Goal: Find specific page/section: Find specific page/section

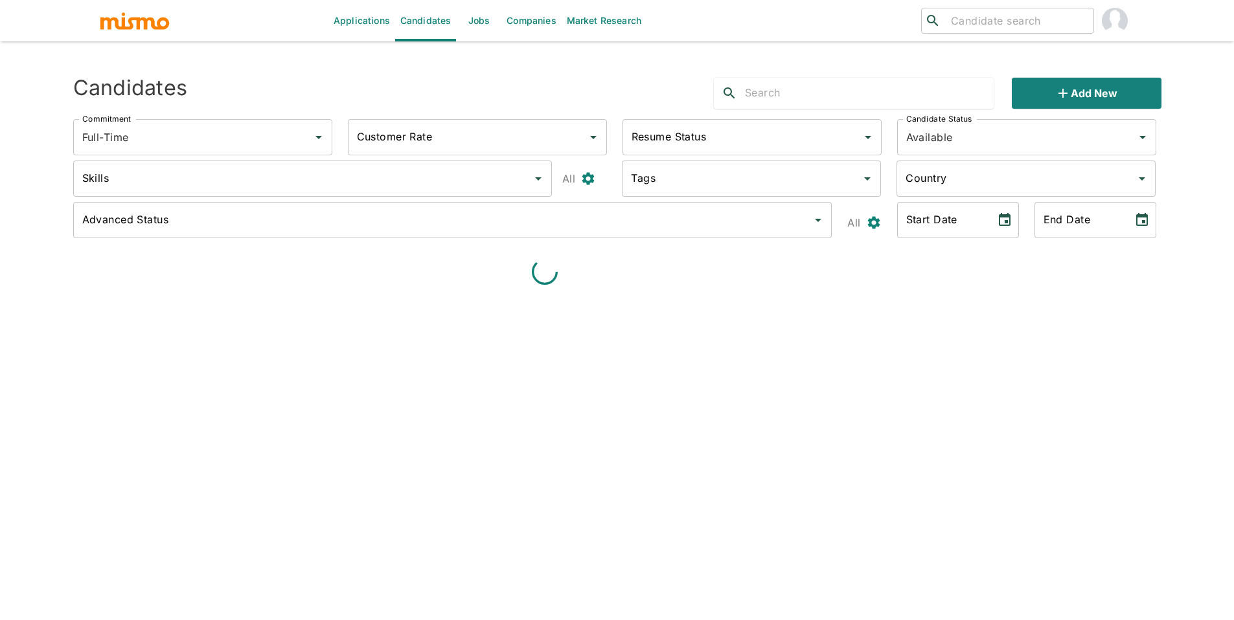
click at [1048, 30] on div "​ ​" at bounding box center [1007, 21] width 173 height 26
type input "johan"
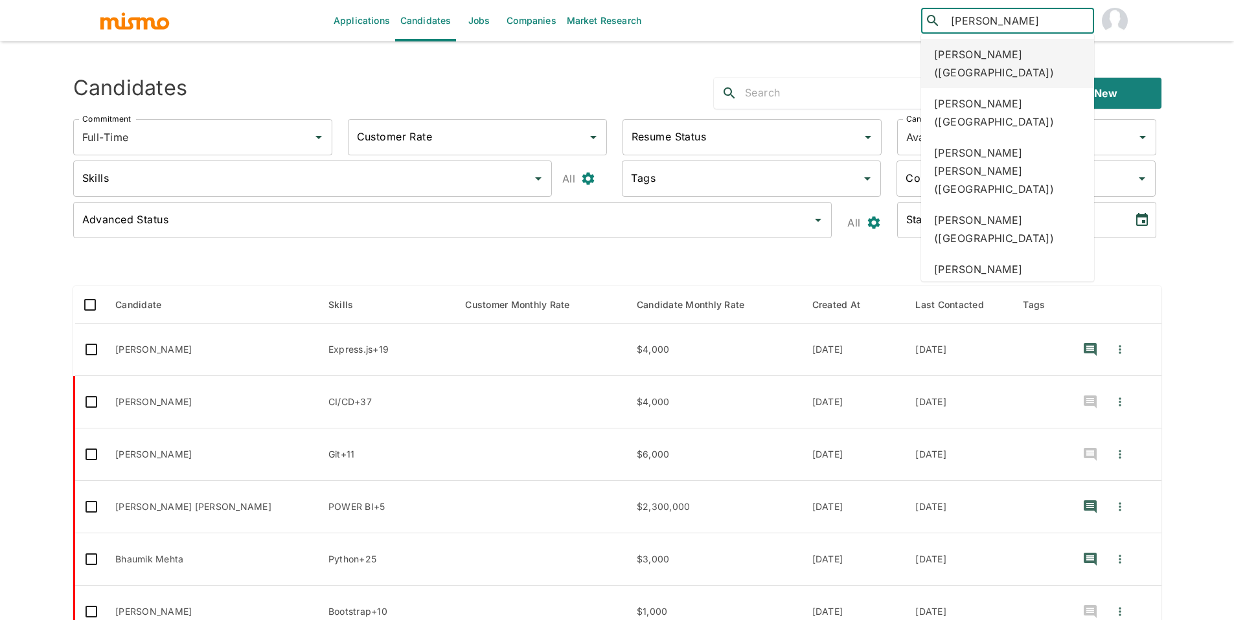
click at [1037, 47] on div "Johan Flores (Costa Rica)" at bounding box center [1007, 63] width 173 height 49
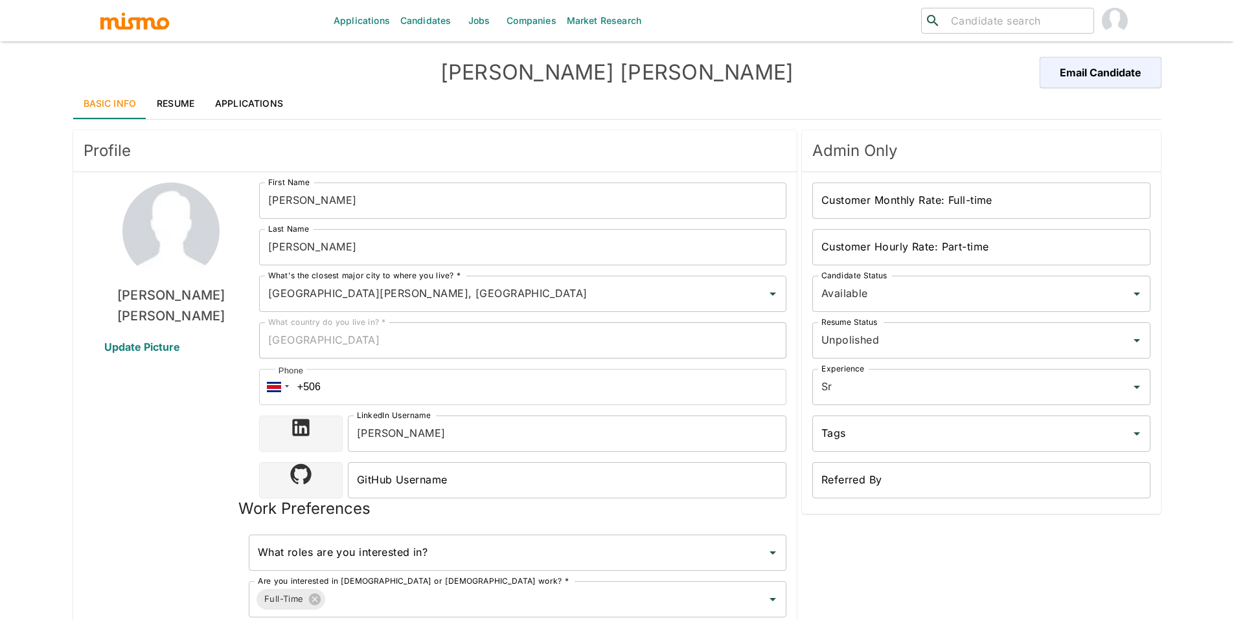
click at [191, 107] on link "Resume" at bounding box center [175, 103] width 58 height 31
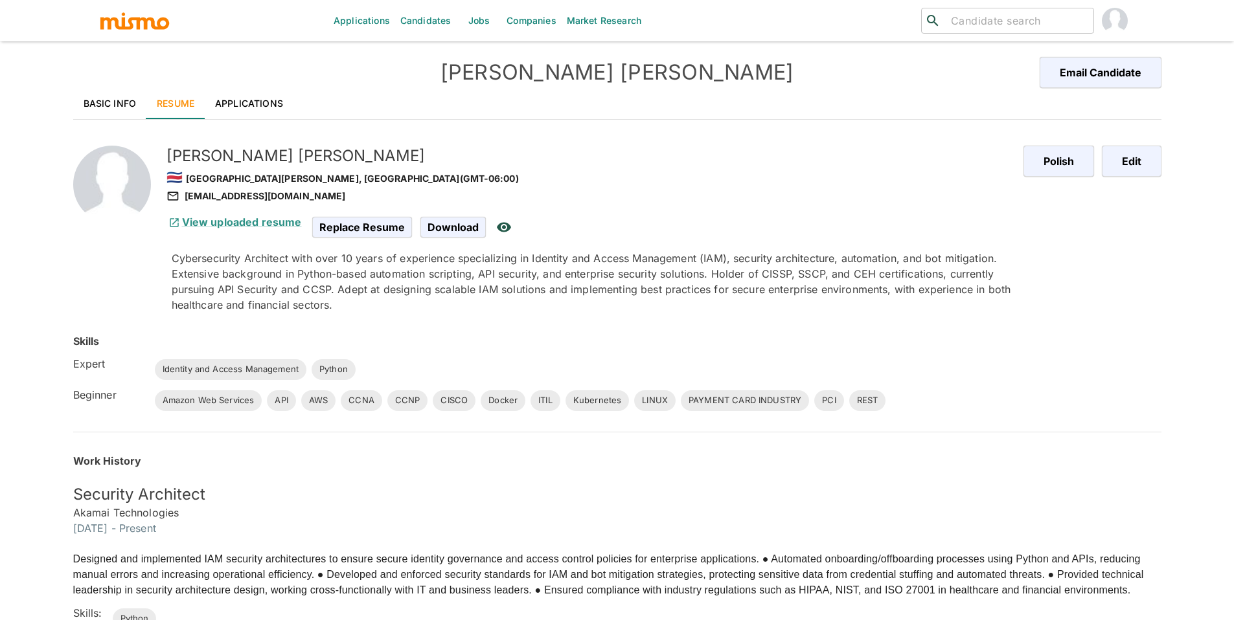
click at [107, 109] on link "Basic Info" at bounding box center [110, 103] width 74 height 31
